Goal: Information Seeking & Learning: Learn about a topic

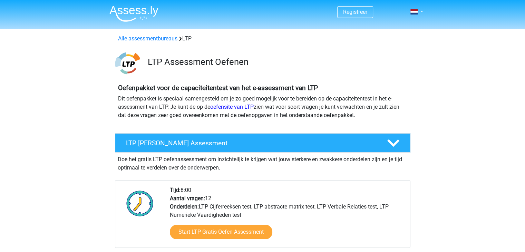
click at [199, 128] on div "Oefenpakket voor de capaciteitentest van het e-assessment van LTP Dit oefenpakk…" at bounding box center [263, 104] width 328 height 52
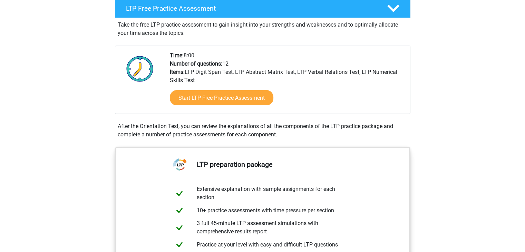
scroll to position [135, 0]
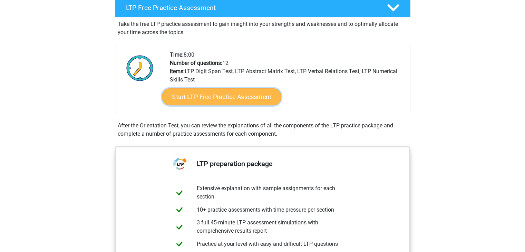
click at [252, 102] on link "Start LTP Free Practice Assessment" at bounding box center [221, 96] width 119 height 17
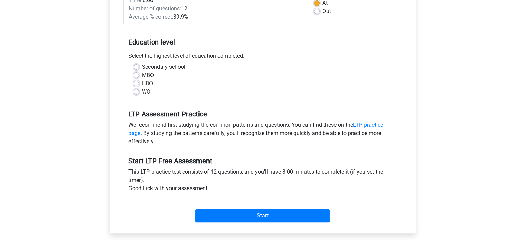
scroll to position [117, 0]
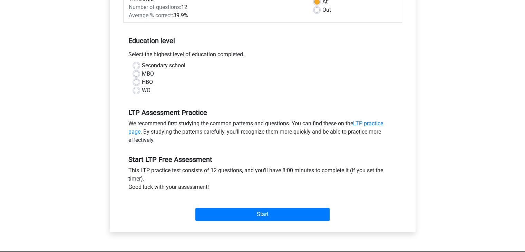
click at [142, 91] on label "WO" at bounding box center [146, 90] width 9 height 8
click at [137, 91] on input "WO" at bounding box center [137, 89] width 6 height 7
radio input "true"
click at [142, 82] on label "HBO" at bounding box center [147, 82] width 11 height 8
click at [135, 82] on input "HBO" at bounding box center [137, 81] width 6 height 7
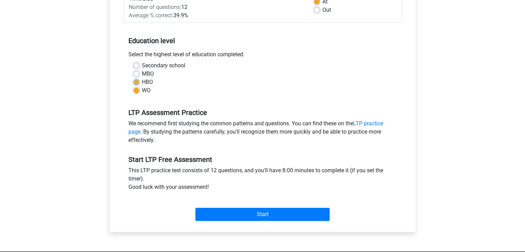
radio input "true"
click at [142, 75] on label "MBO" at bounding box center [148, 74] width 12 height 8
click at [138, 75] on input "MBO" at bounding box center [137, 73] width 6 height 7
radio input "true"
click at [142, 92] on label "WO" at bounding box center [146, 90] width 9 height 8
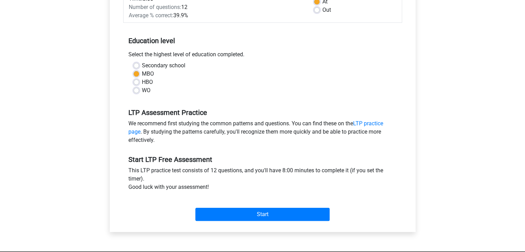
click at [136, 92] on input "WO" at bounding box center [137, 89] width 6 height 7
radio input "true"
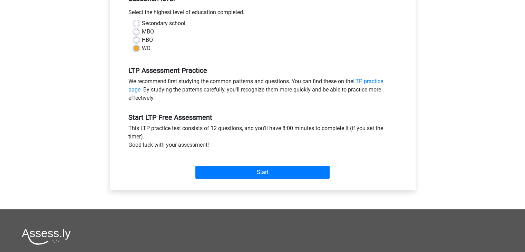
scroll to position [160, 0]
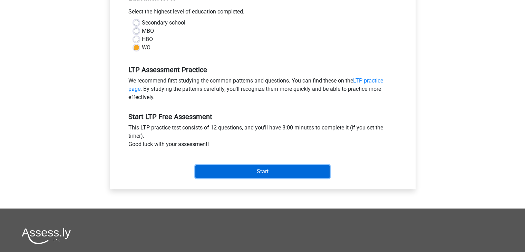
click at [264, 174] on input "Start" at bounding box center [262, 171] width 134 height 13
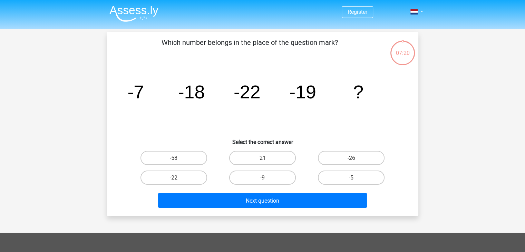
click at [221, 83] on icon "image/svg+xml -7 -18 -22 -19 ?" at bounding box center [263, 99] width 278 height 70
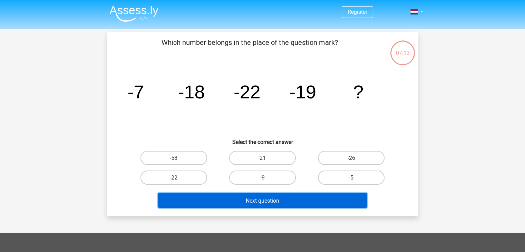
click at [297, 202] on button "Next question" at bounding box center [262, 200] width 209 height 15
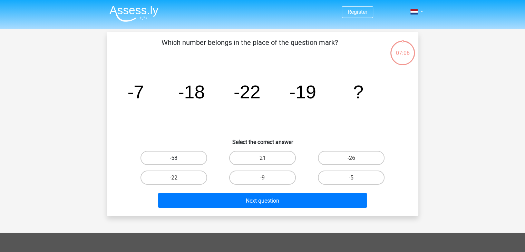
click at [181, 160] on label "-58" at bounding box center [174, 158] width 67 height 14
click at [178, 160] on input "-58" at bounding box center [176, 160] width 4 height 4
radio input "true"
click at [262, 158] on font "21" at bounding box center [262, 158] width 6 height 7
click at [262, 158] on input "21" at bounding box center [264, 160] width 4 height 4
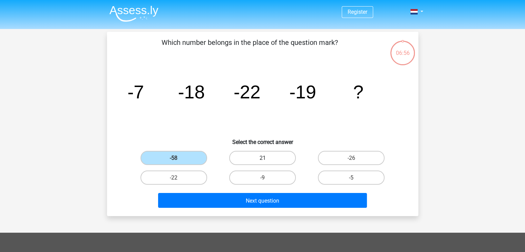
radio input "true"
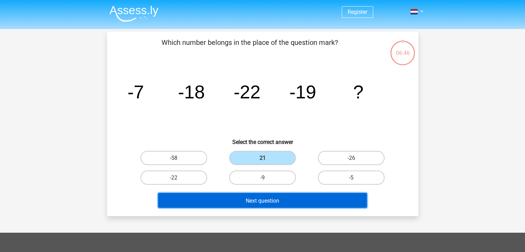
click at [310, 198] on button "Next question" at bounding box center [262, 200] width 209 height 15
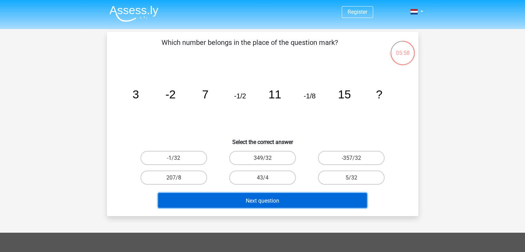
click at [301, 201] on button "Next question" at bounding box center [262, 200] width 209 height 15
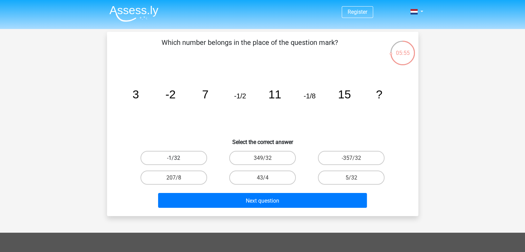
click at [196, 156] on label "-1/32" at bounding box center [174, 158] width 67 height 14
click at [178, 158] on input "-1/32" at bounding box center [176, 160] width 4 height 4
radio input "true"
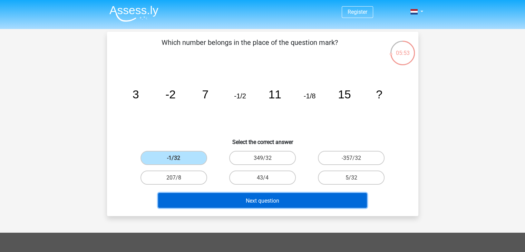
click at [261, 202] on font "Next question" at bounding box center [262, 200] width 33 height 7
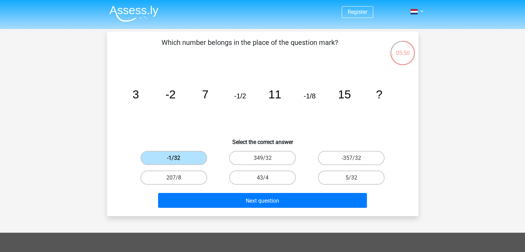
click at [175, 156] on font "-1/32" at bounding box center [173, 158] width 13 height 7
click at [175, 158] on input "-1/32" at bounding box center [176, 160] width 4 height 4
click at [175, 156] on font "-1/32" at bounding box center [173, 158] width 13 height 7
click at [175, 158] on input "-1/32" at bounding box center [176, 160] width 4 height 4
click at [175, 156] on font "-1/32" at bounding box center [173, 158] width 13 height 7
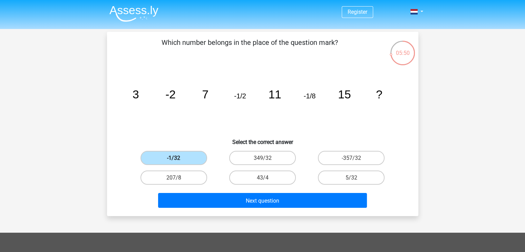
click at [175, 158] on input "-1/32" at bounding box center [176, 160] width 4 height 4
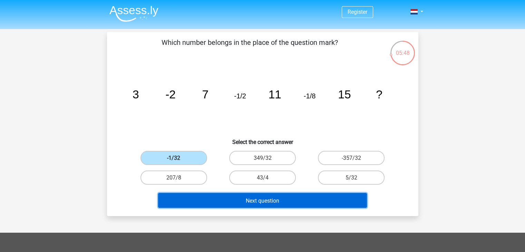
click at [269, 203] on font "Next question" at bounding box center [262, 200] width 33 height 7
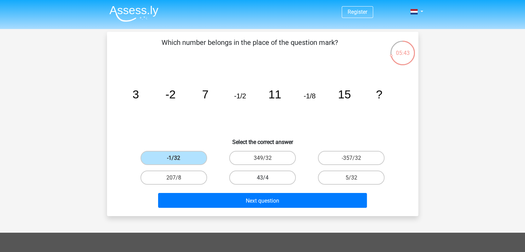
click at [280, 178] on label "43/4" at bounding box center [262, 178] width 67 height 14
click at [267, 178] on input "43/4" at bounding box center [264, 179] width 4 height 4
radio input "true"
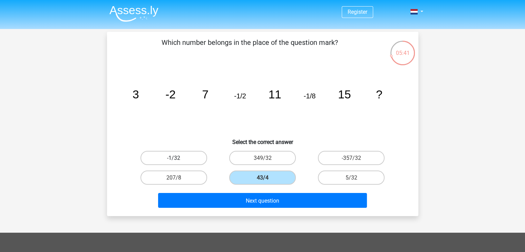
click at [197, 151] on label "-1/32" at bounding box center [174, 158] width 67 height 14
click at [178, 158] on input "-1/32" at bounding box center [176, 160] width 4 height 4
radio input "true"
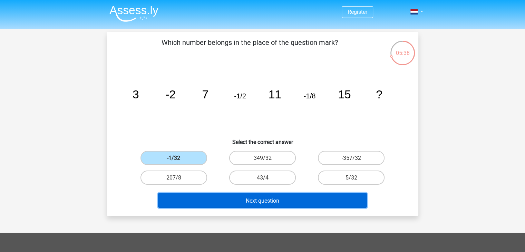
click at [303, 199] on button "Next question" at bounding box center [262, 200] width 209 height 15
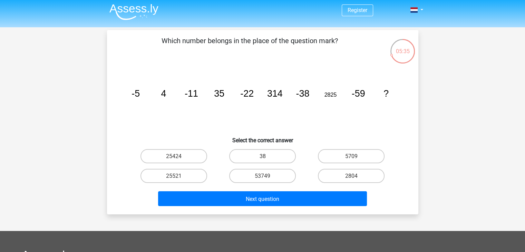
scroll to position [1, 0]
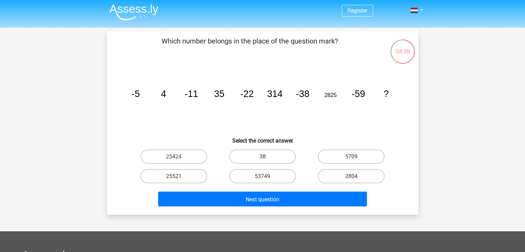
click at [349, 148] on div "5709" at bounding box center [351, 157] width 89 height 20
click at [349, 152] on label "5709" at bounding box center [351, 156] width 67 height 14
click at [351, 156] on input "5709" at bounding box center [353, 158] width 4 height 4
radio input "true"
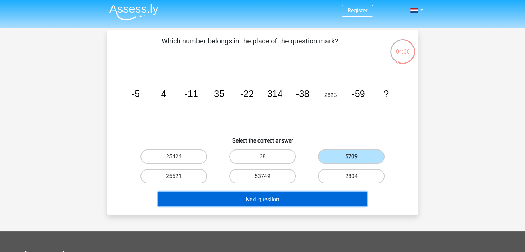
click at [313, 194] on button "Next question" at bounding box center [262, 199] width 209 height 15
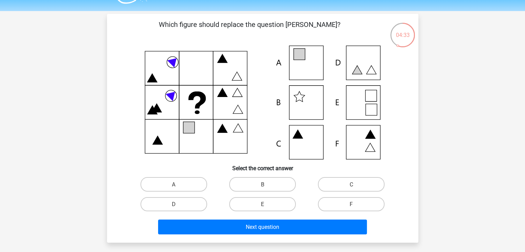
scroll to position [17, 0]
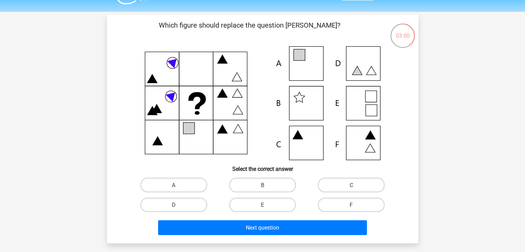
click at [313, 67] on icon at bounding box center [263, 103] width 278 height 114
click at [191, 187] on label "A" at bounding box center [174, 185] width 67 height 14
click at [178, 187] on input "A" at bounding box center [176, 187] width 4 height 4
radio input "true"
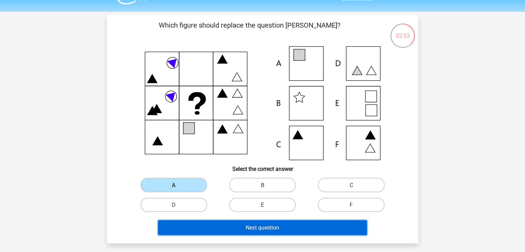
click at [238, 230] on button "Next question" at bounding box center [262, 227] width 209 height 15
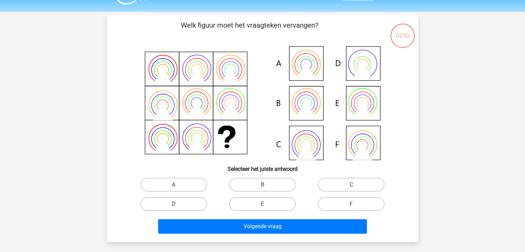
scroll to position [32, 0]
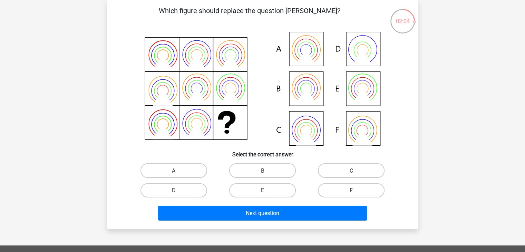
click at [359, 83] on icon at bounding box center [263, 89] width 278 height 114
click at [254, 194] on label "E" at bounding box center [262, 190] width 67 height 14
click at [262, 194] on input "E" at bounding box center [264, 192] width 4 height 4
radio input "true"
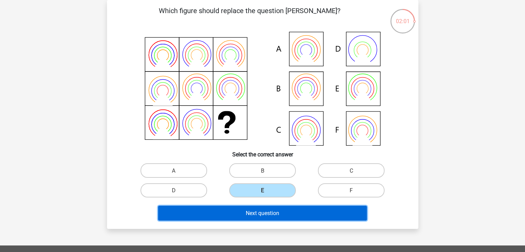
click at [255, 212] on font "Next question" at bounding box center [262, 213] width 33 height 7
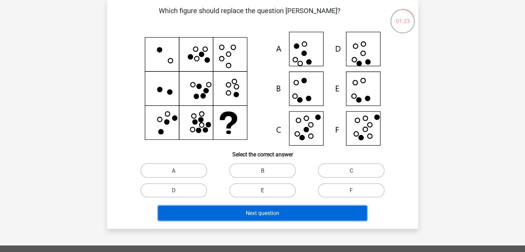
click at [262, 219] on button "Next question" at bounding box center [262, 213] width 209 height 15
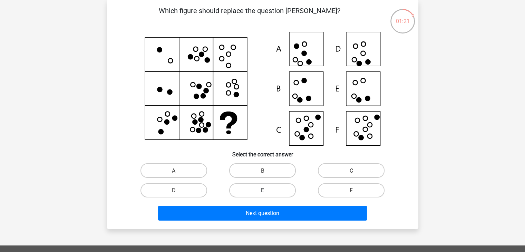
click at [280, 193] on label "E" at bounding box center [262, 190] width 67 height 14
click at [267, 193] on input "E" at bounding box center [264, 192] width 4 height 4
radio input "true"
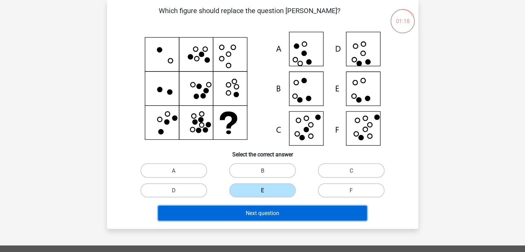
click at [320, 213] on button "Next question" at bounding box center [262, 213] width 209 height 15
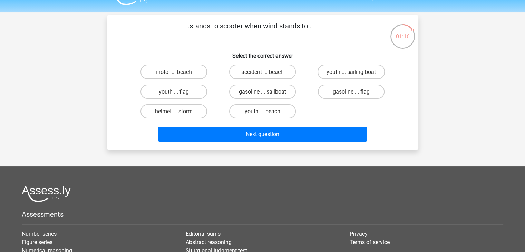
scroll to position [0, 0]
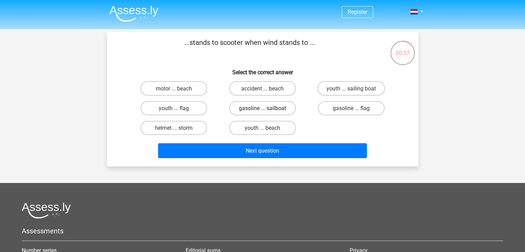
click at [250, 108] on font "gasoline ... sailboat" at bounding box center [262, 108] width 47 height 7
click at [262, 108] on input "gasoline ... sailboat" at bounding box center [264, 110] width 4 height 4
radio input "true"
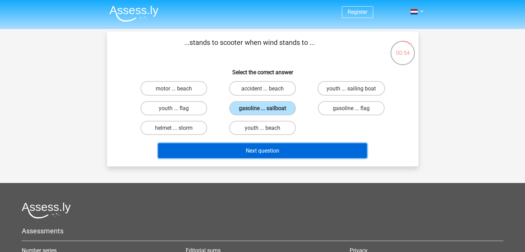
click at [260, 152] on font "Next question" at bounding box center [262, 150] width 33 height 7
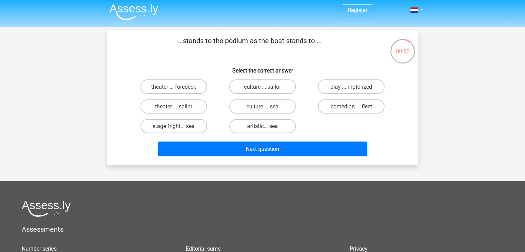
scroll to position [1, 0]
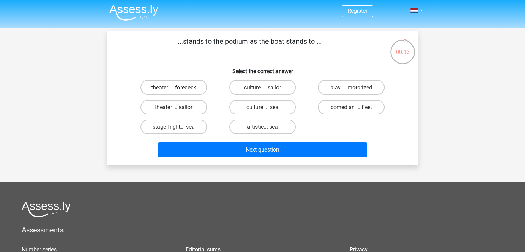
click at [182, 83] on label "theater ... foredeck" at bounding box center [174, 87] width 67 height 14
click at [178, 87] on input "theater ... foredeck" at bounding box center [176, 89] width 4 height 4
radio input "true"
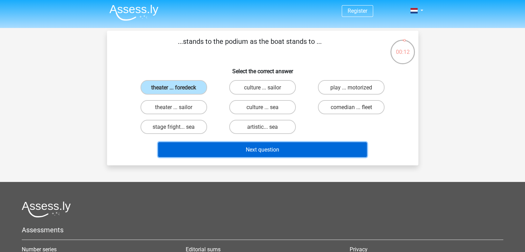
click at [221, 148] on button "Next question" at bounding box center [262, 149] width 209 height 15
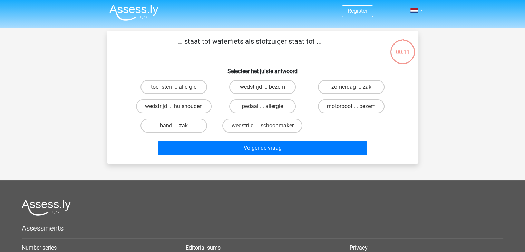
scroll to position [32, 0]
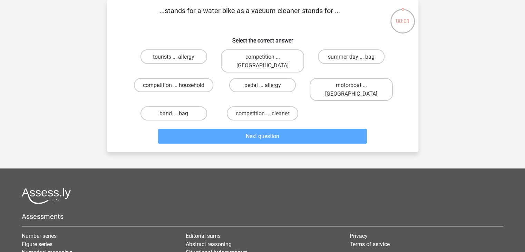
click at [354, 63] on label "summer day ... bag" at bounding box center [351, 56] width 67 height 14
click at [354, 61] on input "summer day ... bag" at bounding box center [353, 58] width 4 height 4
radio input "true"
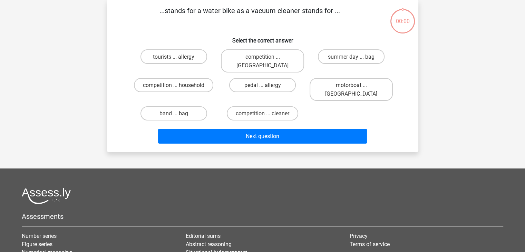
scroll to position [32, 0]
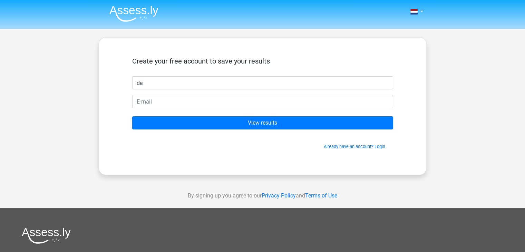
type input "[PERSON_NAME]"
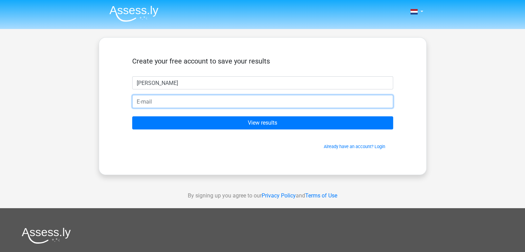
click at [193, 100] on input "email" at bounding box center [262, 101] width 261 height 13
type input "[EMAIL_ADDRESS][DOMAIN_NAME]"
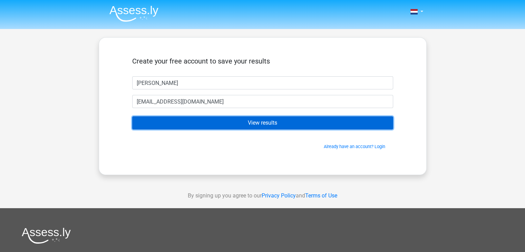
click at [196, 122] on input "View results" at bounding box center [262, 122] width 261 height 13
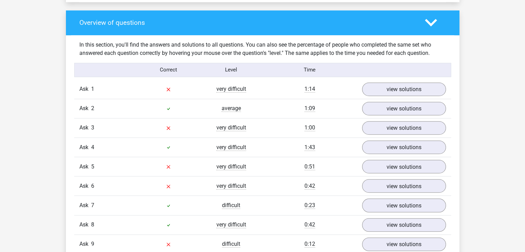
scroll to position [690, 0]
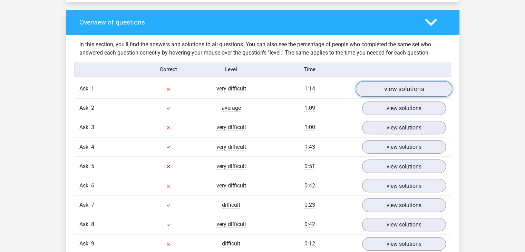
click at [387, 85] on font "view solutions" at bounding box center [404, 89] width 40 height 8
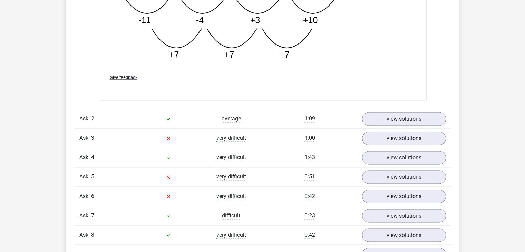
scroll to position [1037, 0]
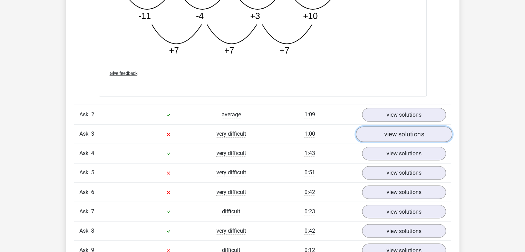
click at [391, 133] on font "view solutions" at bounding box center [404, 134] width 40 height 8
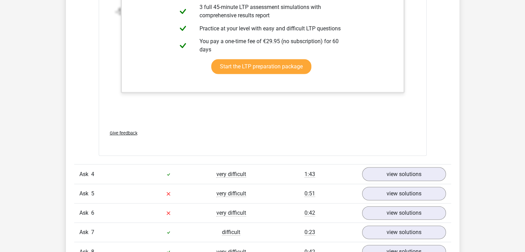
scroll to position [1438, 0]
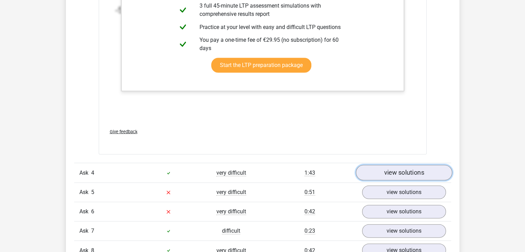
click at [409, 174] on font "view solutions" at bounding box center [404, 173] width 40 height 8
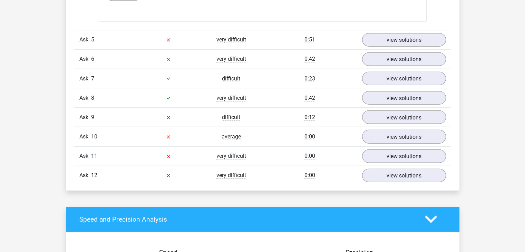
scroll to position [1888, 0]
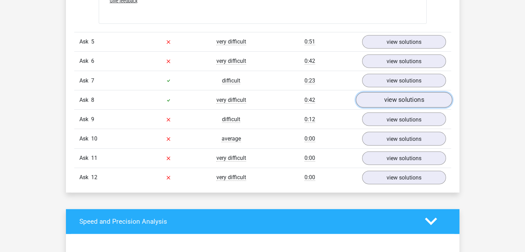
click at [383, 103] on link "view solutions" at bounding box center [404, 100] width 96 height 16
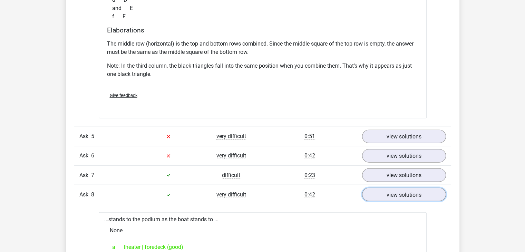
scroll to position [1794, 0]
click at [380, 195] on link "view solutions" at bounding box center [404, 195] width 96 height 16
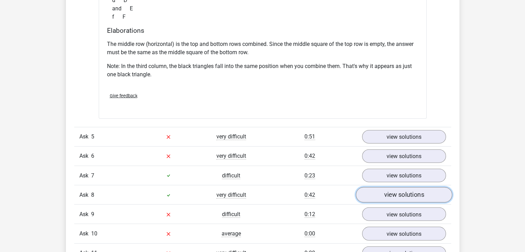
click at [380, 195] on link "view solutions" at bounding box center [404, 195] width 96 height 16
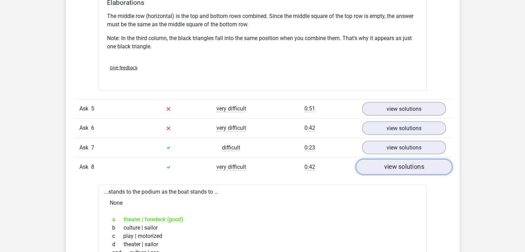
scroll to position [1820, 0]
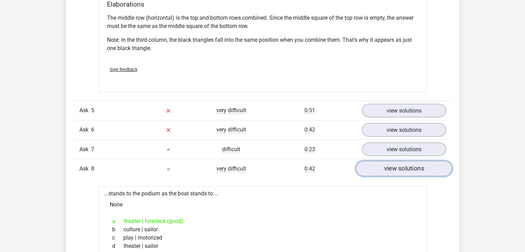
click at [395, 174] on link "view solutions" at bounding box center [404, 169] width 96 height 16
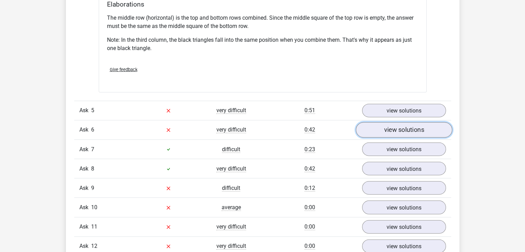
click at [401, 125] on link "view solutions" at bounding box center [404, 130] width 96 height 16
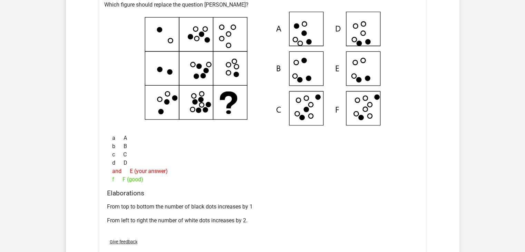
scroll to position [1969, 0]
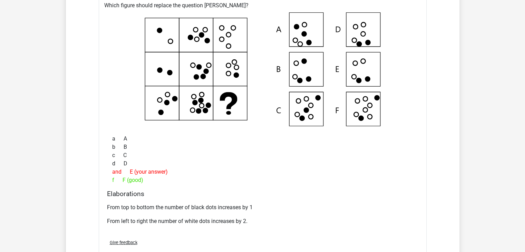
click at [377, 171] on div "and E (your answer)" at bounding box center [262, 172] width 311 height 8
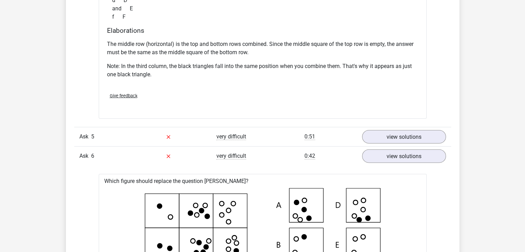
scroll to position [1794, 0]
click at [395, 154] on font "view solutions" at bounding box center [404, 156] width 40 height 8
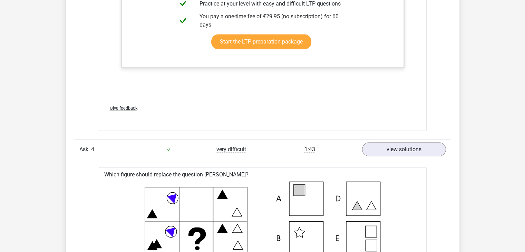
scroll to position [1462, 0]
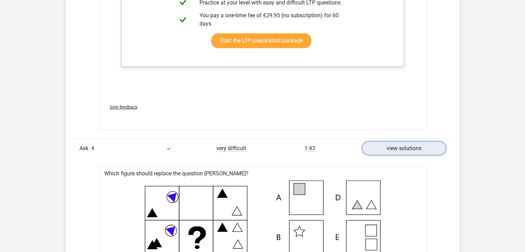
click at [395, 154] on link "view solutions" at bounding box center [404, 148] width 84 height 13
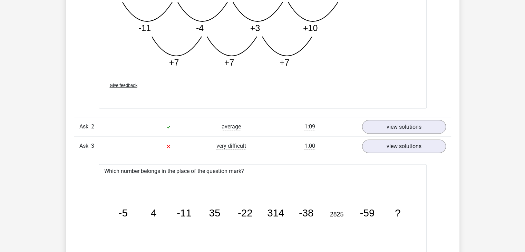
scroll to position [1023, 0]
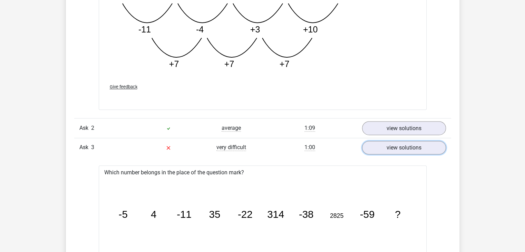
click at [395, 154] on link "view solutions" at bounding box center [404, 147] width 84 height 13
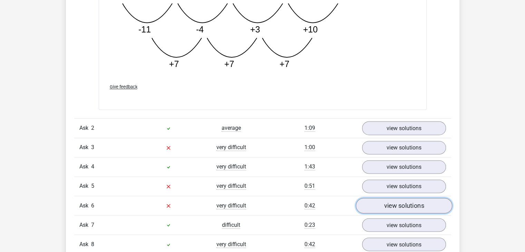
click at [393, 209] on font "view solutions" at bounding box center [404, 206] width 40 height 8
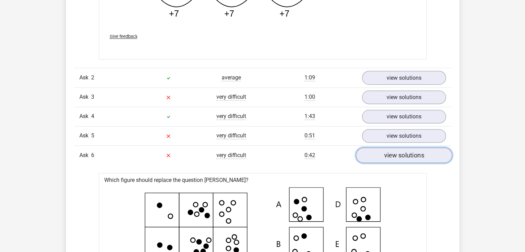
scroll to position [1059, 0]
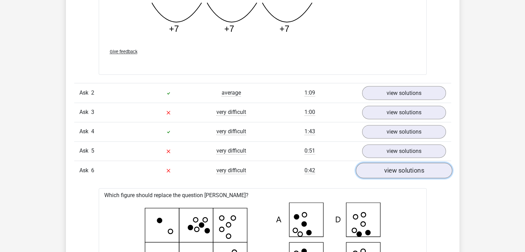
click at [403, 167] on font "view solutions" at bounding box center [404, 171] width 40 height 8
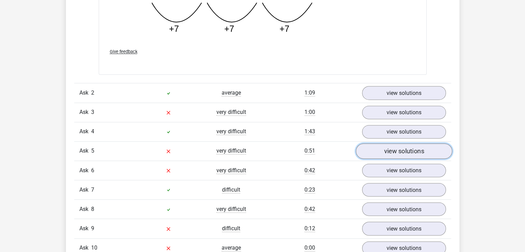
click at [404, 155] on link "view solutions" at bounding box center [404, 151] width 96 height 16
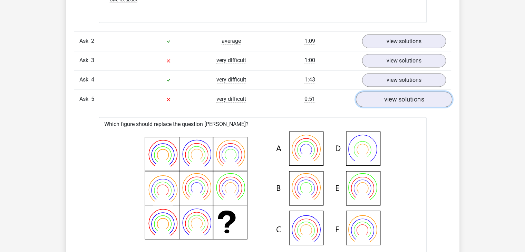
scroll to position [1106, 0]
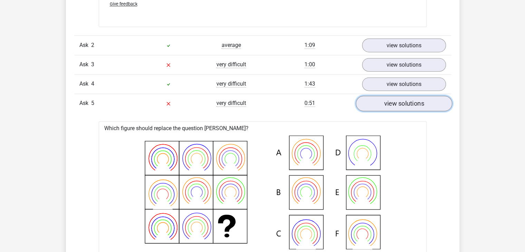
click at [412, 104] on font "view solutions" at bounding box center [404, 104] width 40 height 8
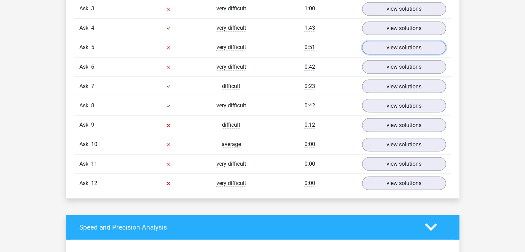
scroll to position [1163, 0]
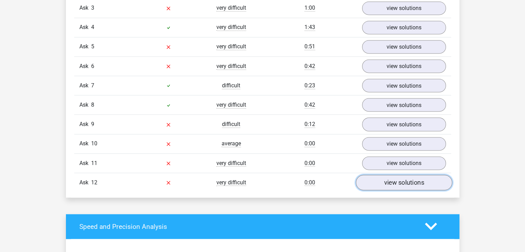
click at [395, 189] on link "view solutions" at bounding box center [404, 183] width 96 height 16
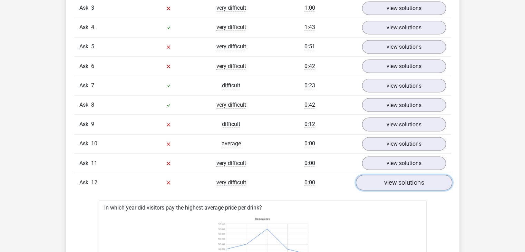
click at [395, 189] on link "view solutions" at bounding box center [404, 183] width 96 height 16
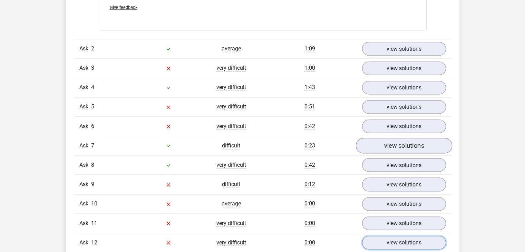
scroll to position [1101, 0]
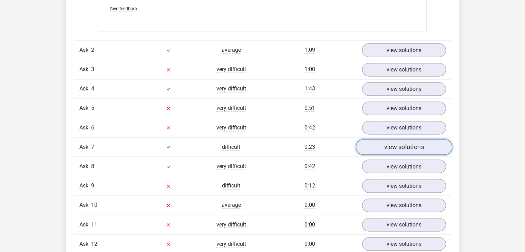
click at [385, 149] on font "view solutions" at bounding box center [404, 147] width 40 height 8
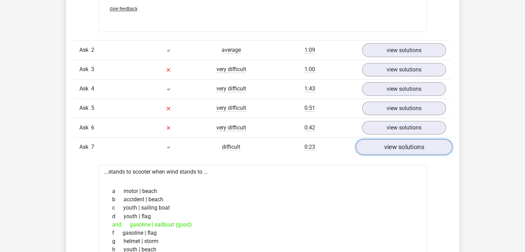
click at [385, 149] on font "view solutions" at bounding box center [404, 147] width 40 height 8
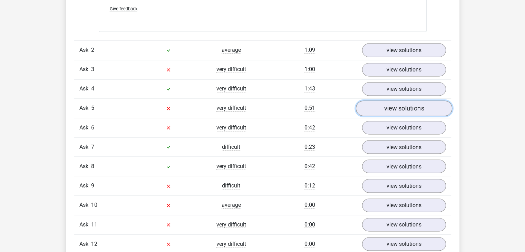
click at [384, 106] on font "view solutions" at bounding box center [404, 109] width 40 height 8
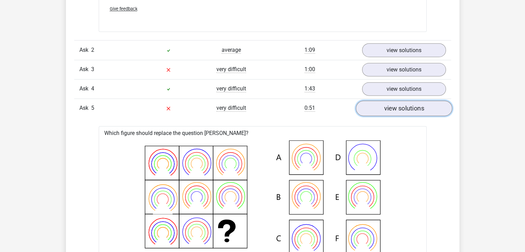
click at [384, 106] on font "view solutions" at bounding box center [404, 109] width 40 height 8
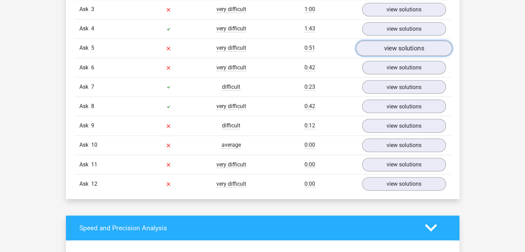
scroll to position [1163, 0]
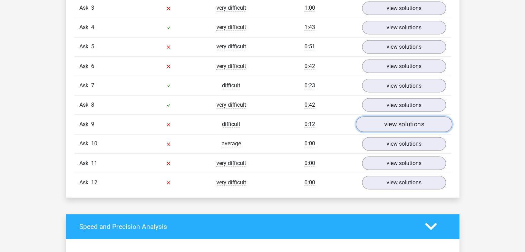
click at [383, 125] on link "view solutions" at bounding box center [404, 124] width 96 height 16
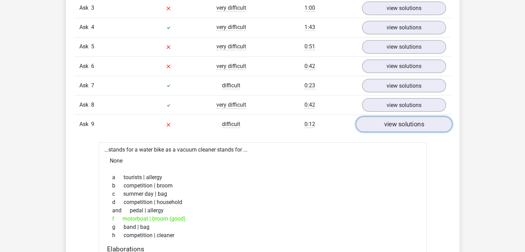
click at [383, 125] on link "view solutions" at bounding box center [404, 124] width 96 height 16
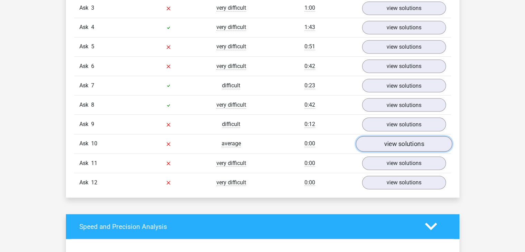
click at [382, 143] on link "view solutions" at bounding box center [404, 144] width 96 height 16
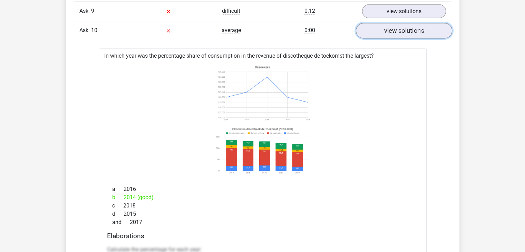
scroll to position [1276, 0]
click at [403, 34] on font "view solutions" at bounding box center [404, 31] width 40 height 8
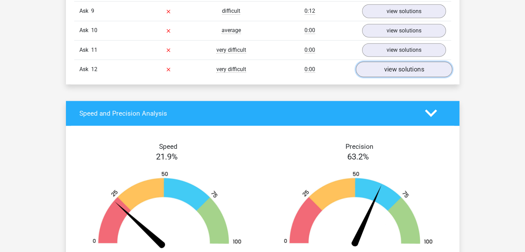
click at [406, 72] on font "view solutions" at bounding box center [404, 70] width 40 height 8
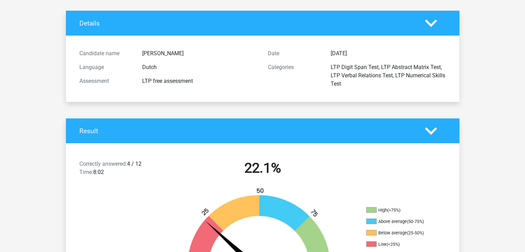
scroll to position [0, 0]
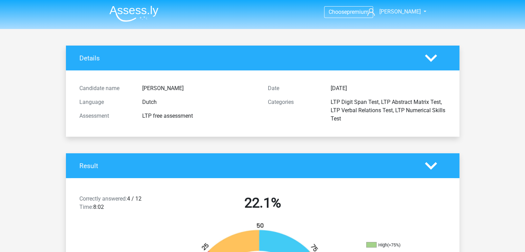
click at [152, 101] on font "Dutch" at bounding box center [149, 102] width 15 height 7
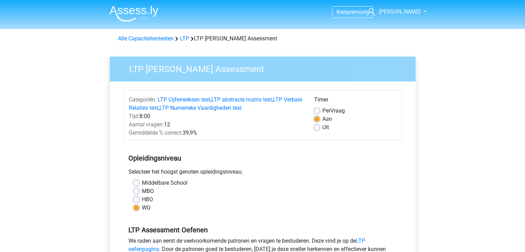
scroll to position [160, 0]
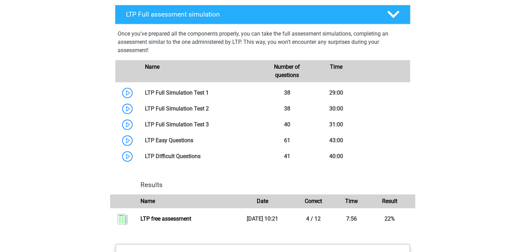
scroll to position [567, 0]
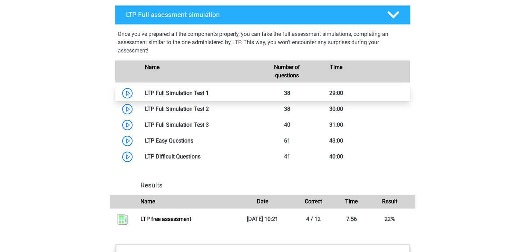
click at [209, 92] on link at bounding box center [209, 93] width 0 height 7
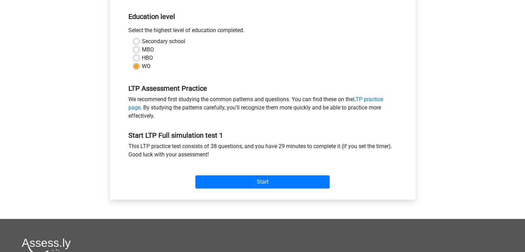
scroll to position [144, 0]
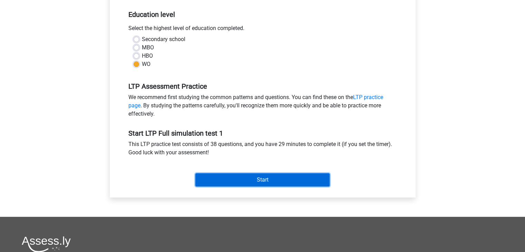
click at [267, 178] on input "Start" at bounding box center [262, 179] width 134 height 13
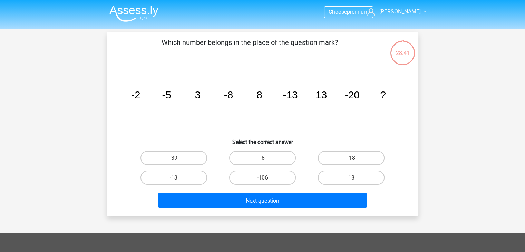
click at [377, 117] on icon "image/svg+xml -2 -5 3 -8 8 -13 13 -20 ?" at bounding box center [263, 99] width 278 height 70
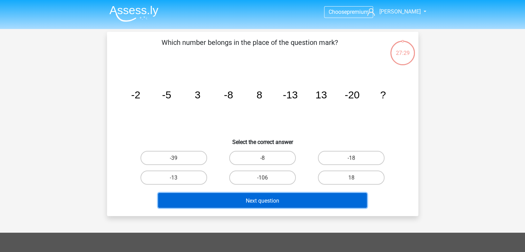
click at [340, 195] on button "Next question" at bounding box center [262, 200] width 209 height 15
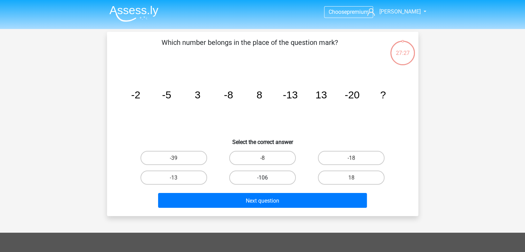
click at [281, 181] on label "-106" at bounding box center [262, 178] width 67 height 14
click at [267, 181] on input "-106" at bounding box center [264, 179] width 4 height 4
radio input "true"
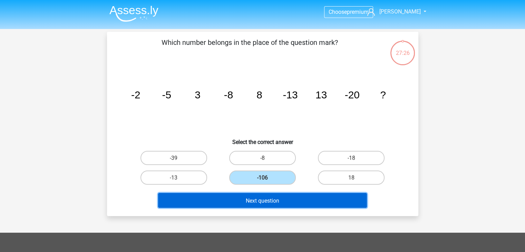
click at [296, 200] on button "Next question" at bounding box center [262, 200] width 209 height 15
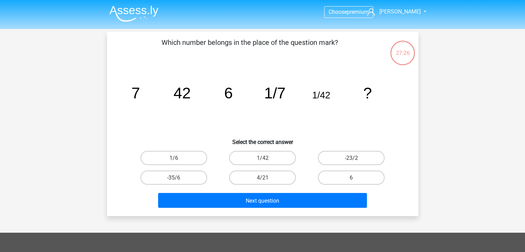
scroll to position [32, 0]
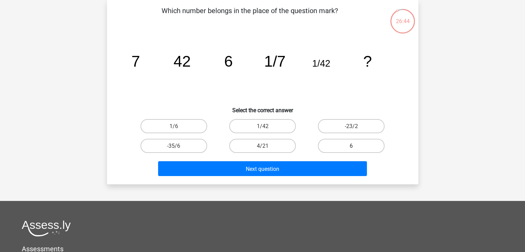
click at [358, 143] on label "6" at bounding box center [351, 146] width 67 height 14
click at [356, 146] on input "6" at bounding box center [353, 148] width 4 height 4
radio input "true"
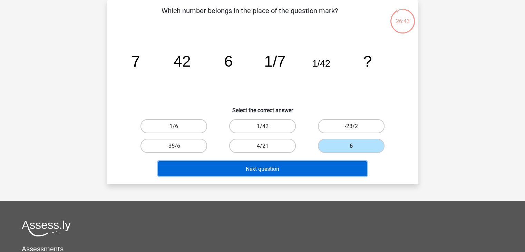
click at [358, 163] on button "Next question" at bounding box center [262, 168] width 209 height 15
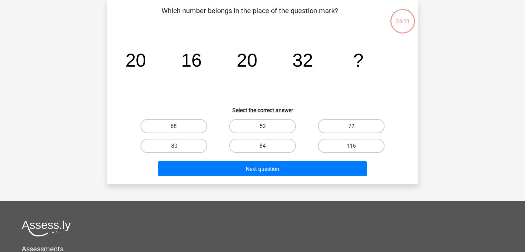
click at [282, 128] on label "52" at bounding box center [262, 126] width 67 height 14
click at [267, 128] on input "52" at bounding box center [264, 128] width 4 height 4
radio input "true"
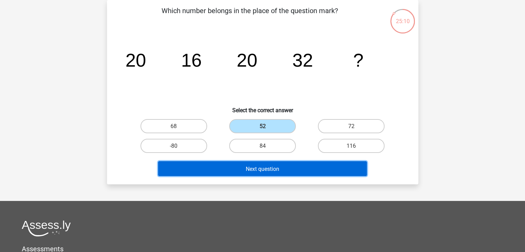
click at [296, 168] on button "Next question" at bounding box center [262, 168] width 209 height 15
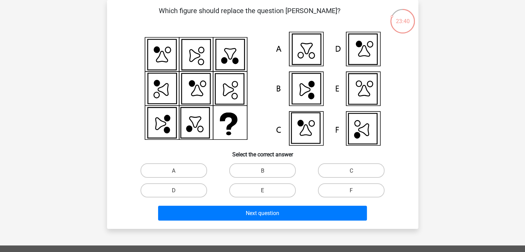
click at [342, 155] on h6 "Select the correct answer" at bounding box center [262, 152] width 289 height 12
click at [195, 190] on label "D" at bounding box center [174, 190] width 67 height 14
click at [178, 190] on input "D" at bounding box center [176, 192] width 4 height 4
radio input "true"
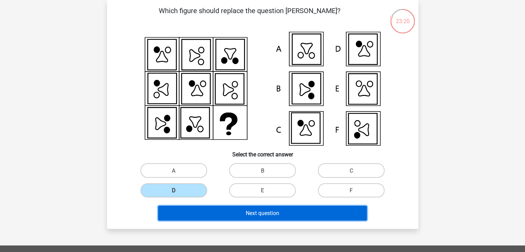
click at [238, 209] on button "Next question" at bounding box center [262, 213] width 209 height 15
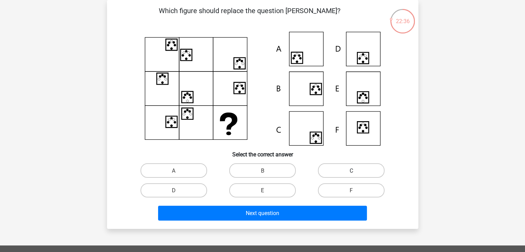
click at [366, 173] on label "C" at bounding box center [351, 170] width 67 height 14
click at [356, 173] on input "C" at bounding box center [353, 172] width 4 height 4
radio input "true"
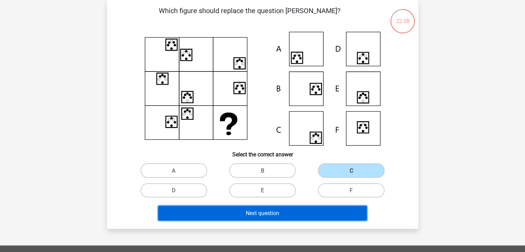
click at [302, 210] on button "Next question" at bounding box center [262, 213] width 209 height 15
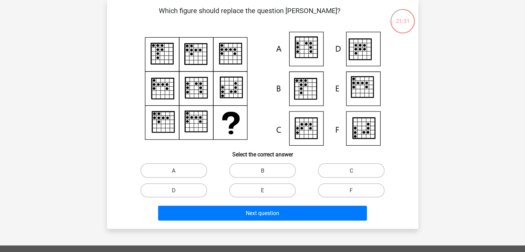
click at [182, 167] on label "A" at bounding box center [174, 170] width 67 height 14
click at [178, 170] on input "A" at bounding box center [176, 172] width 4 height 4
radio input "true"
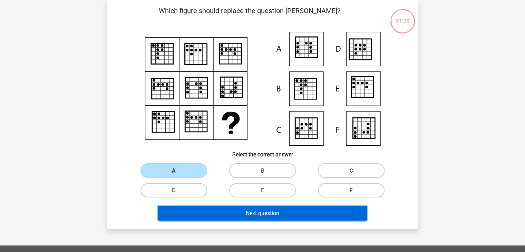
click at [265, 220] on button "Next question" at bounding box center [262, 213] width 209 height 15
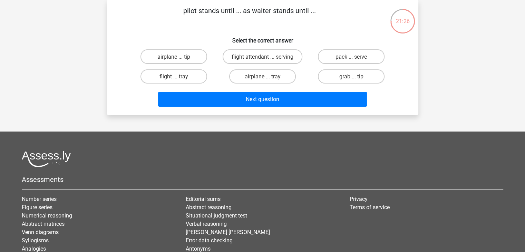
scroll to position [0, 0]
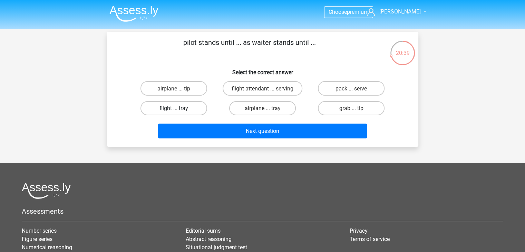
click at [186, 111] on font "flight ... tray" at bounding box center [174, 108] width 29 height 7
click at [178, 111] on input "flight ... tray" at bounding box center [176, 110] width 4 height 4
radio input "true"
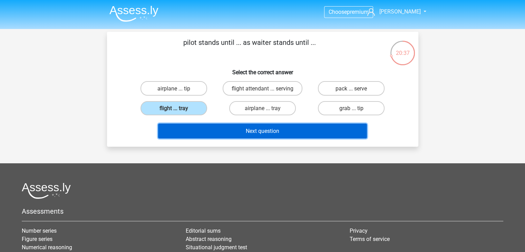
click at [223, 137] on button "Next question" at bounding box center [262, 131] width 209 height 15
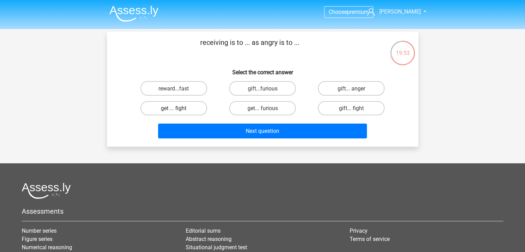
click at [195, 111] on label "get ... fight" at bounding box center [174, 108] width 67 height 14
click at [178, 111] on input "get ... fight" at bounding box center [176, 110] width 4 height 4
radio input "true"
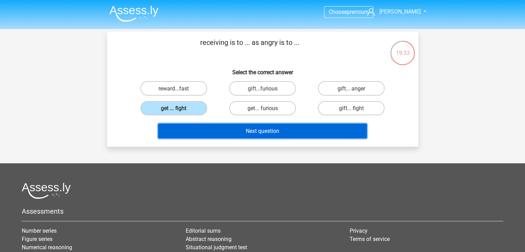
click at [225, 125] on button "Next question" at bounding box center [262, 131] width 209 height 15
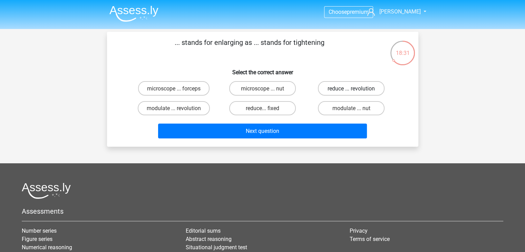
click at [342, 82] on label "reduce ... revolution" at bounding box center [351, 88] width 67 height 14
click at [351, 88] on input "reduce ... revolution" at bounding box center [353, 90] width 4 height 4
radio input "true"
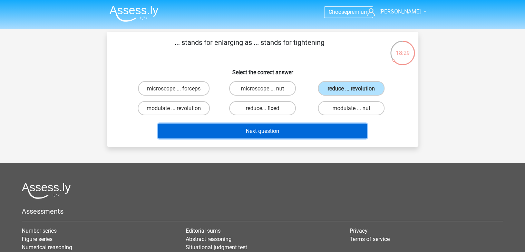
click at [341, 132] on button "Next question" at bounding box center [262, 131] width 209 height 15
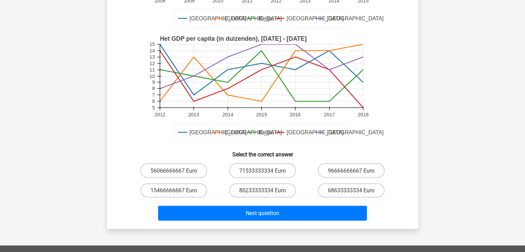
scroll to position [147, 0]
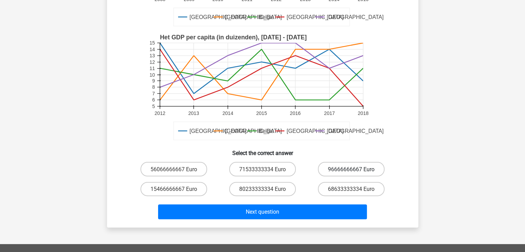
click at [340, 170] on font "96666666667 Euro" at bounding box center [351, 169] width 47 height 7
click at [351, 170] on input "96666666667 Euro" at bounding box center [353, 171] width 4 height 4
radio input "true"
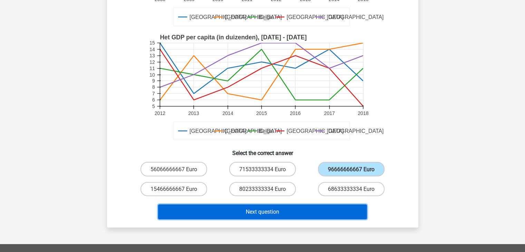
click at [337, 214] on button "Next question" at bounding box center [262, 211] width 209 height 15
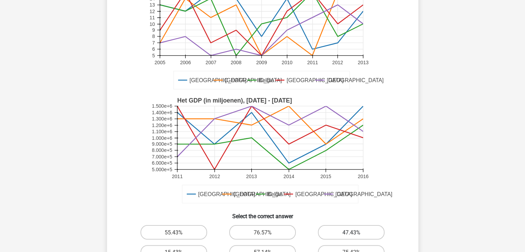
scroll to position [84, 0]
